Goal: Use online tool/utility: Utilize a website feature to perform a specific function

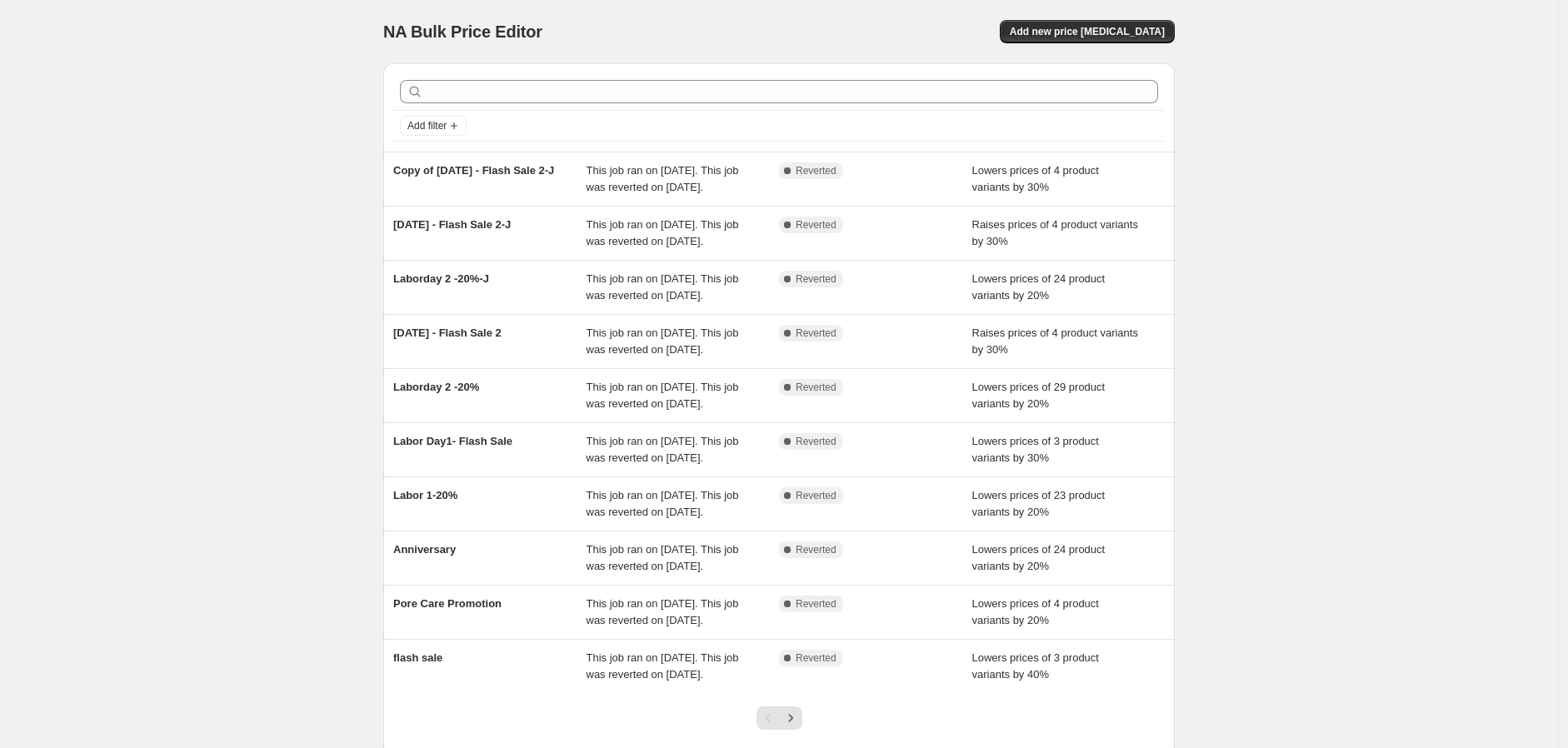
click at [1130, 17] on div "NA Bulk Price Editor. This page is ready NA Bulk Price Editor Add new price [ME…" at bounding box center [779, 32] width 792 height 63
click at [1134, 25] on span "Add new price [MEDICAL_DATA]" at bounding box center [1087, 31] width 155 height 13
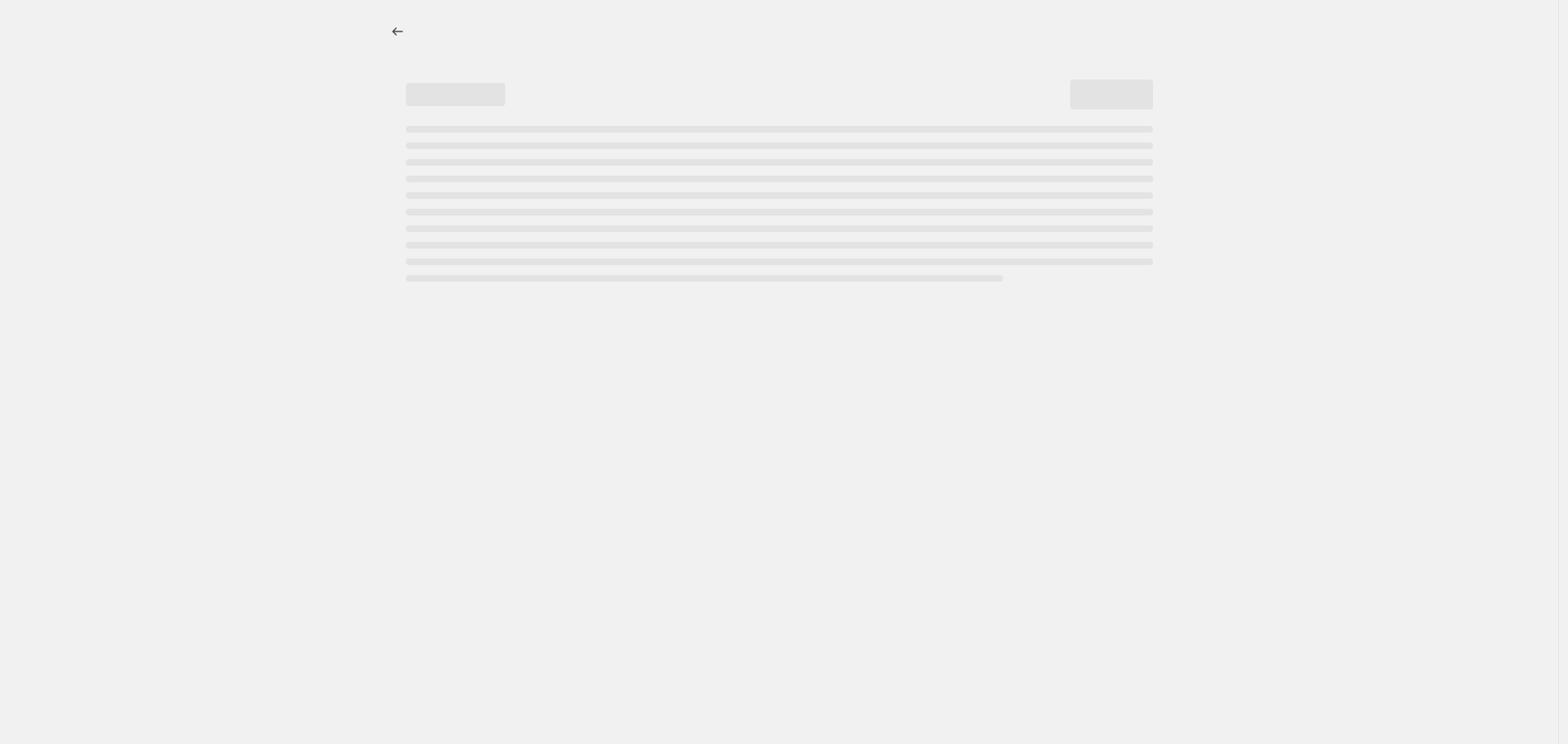
select select "percentage"
